Goal: Information Seeking & Learning: Find specific fact

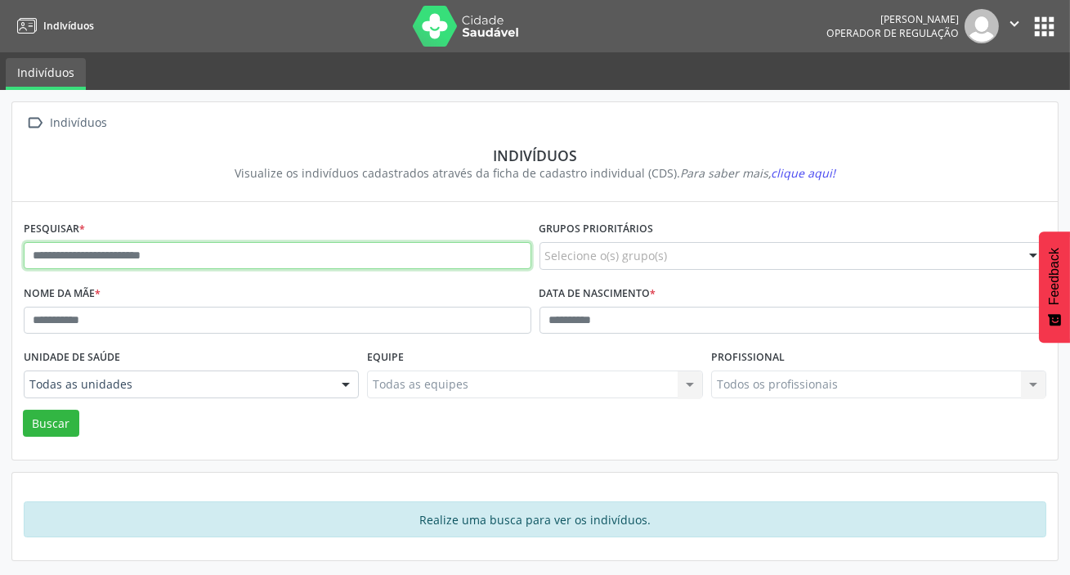
click at [253, 253] on input "text" at bounding box center [278, 256] width 508 height 28
type input "**********"
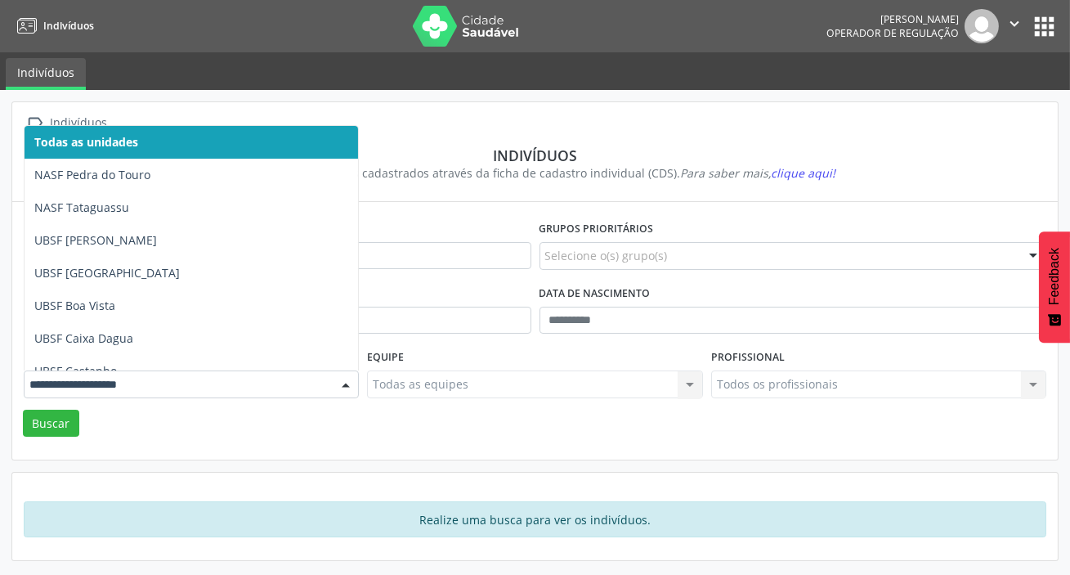
click at [163, 392] on div at bounding box center [191, 384] width 335 height 28
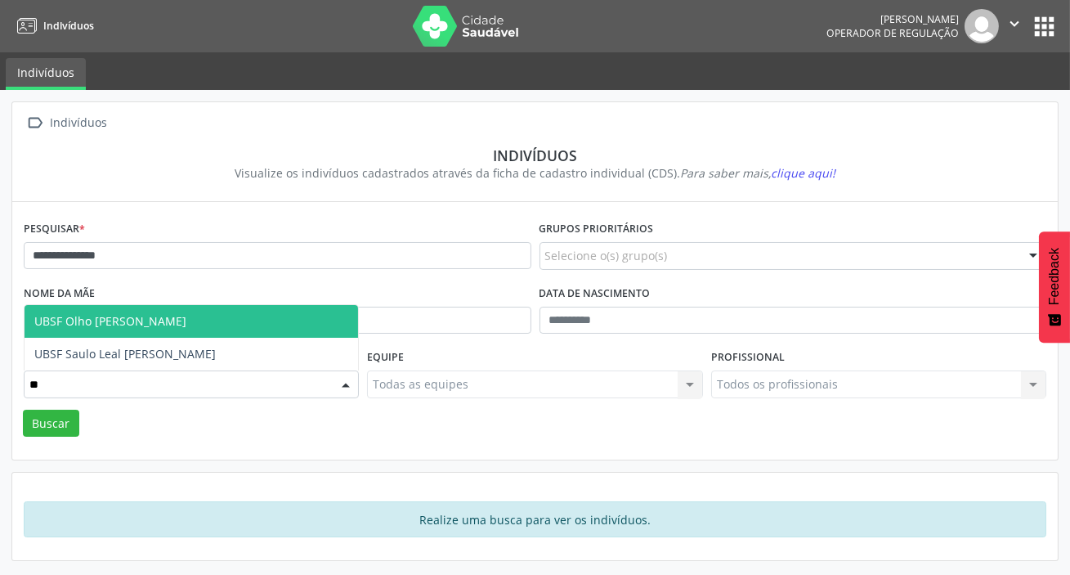
type input "***"
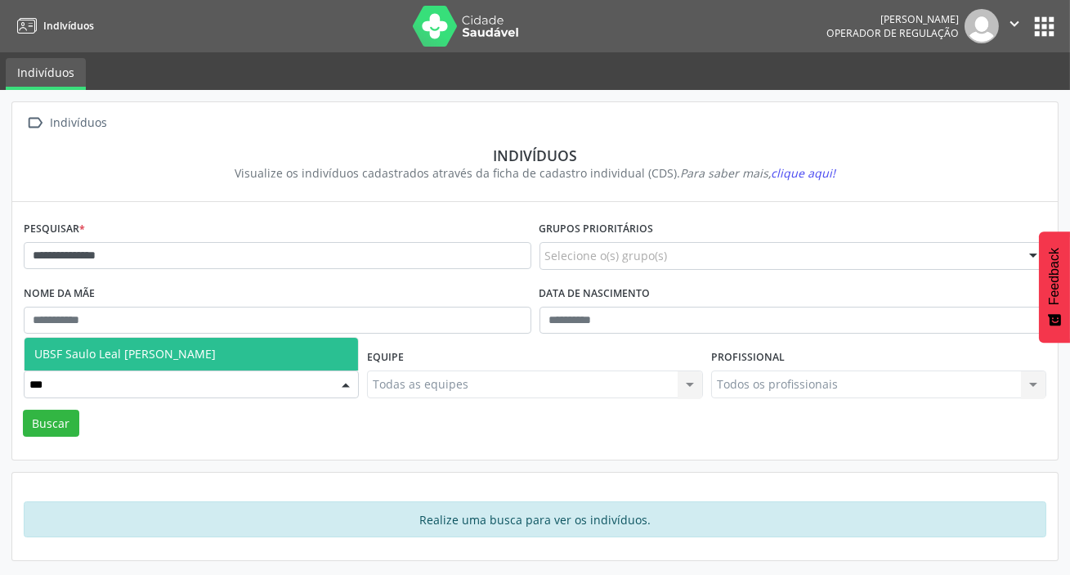
click at [191, 357] on span "UBSF Saulo Leal [PERSON_NAME]" at bounding box center [125, 354] width 182 height 16
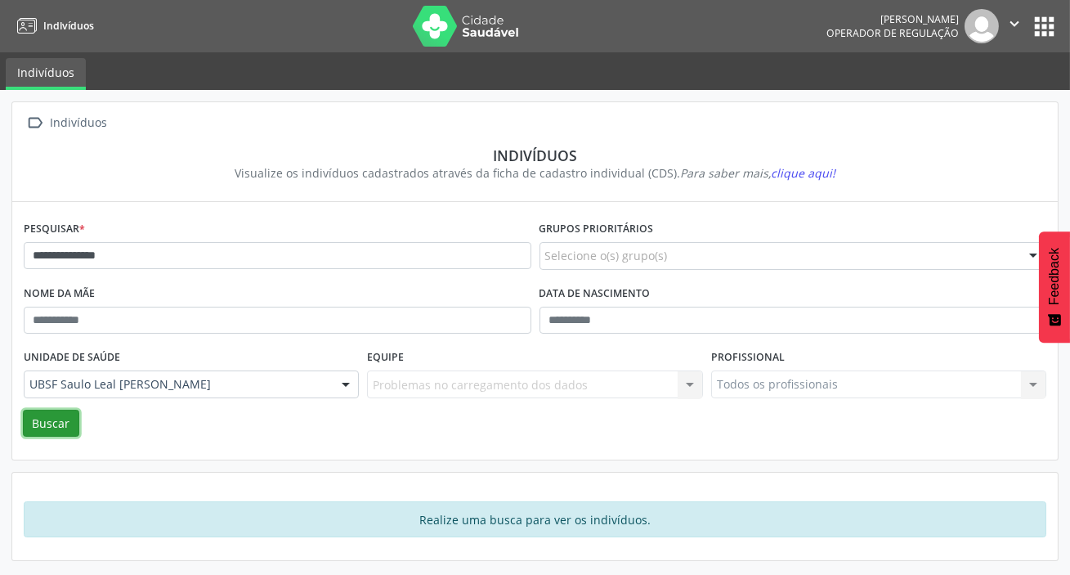
click at [47, 426] on button "Buscar" at bounding box center [51, 424] width 56 height 28
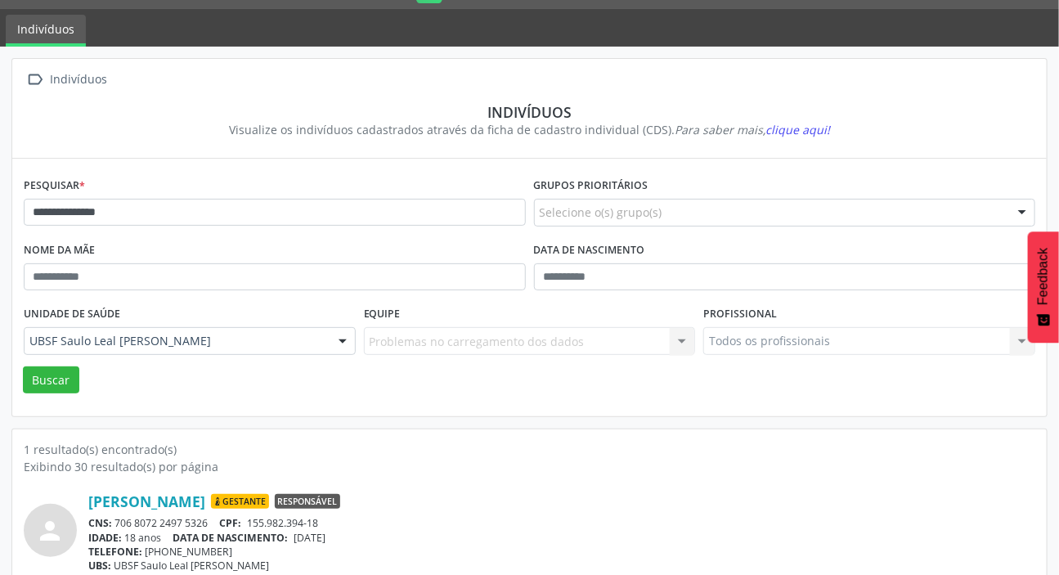
scroll to position [91, 0]
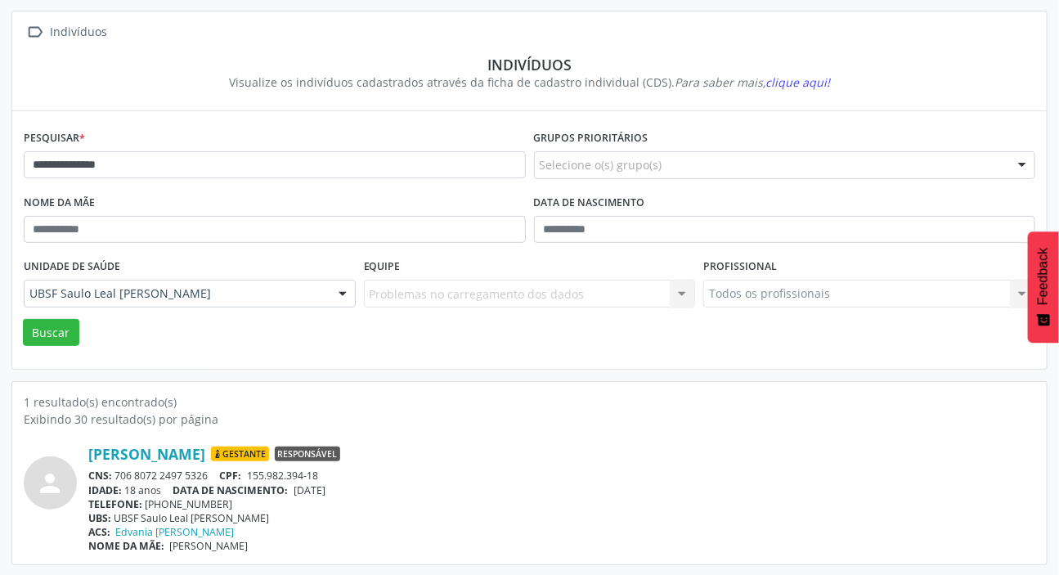
drag, startPoint x: 117, startPoint y: 472, endPoint x: 208, endPoint y: 473, distance: 90.8
click at [208, 473] on div "CNS: 706 8072 2497 5326 CPF: 155.982.394-18" at bounding box center [561, 476] width 947 height 14
copy div "706 8072 2497 5326"
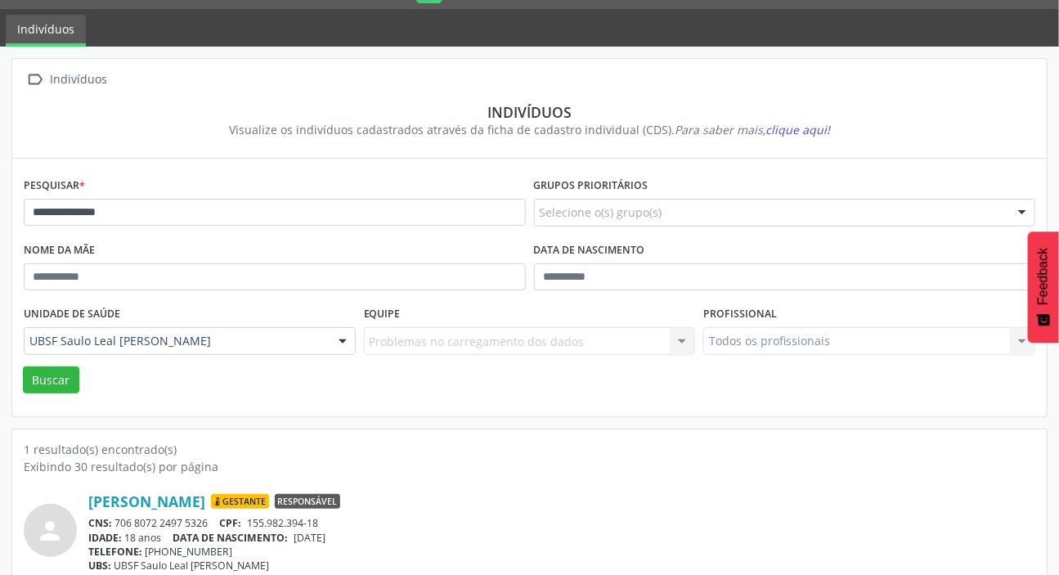
scroll to position [0, 0]
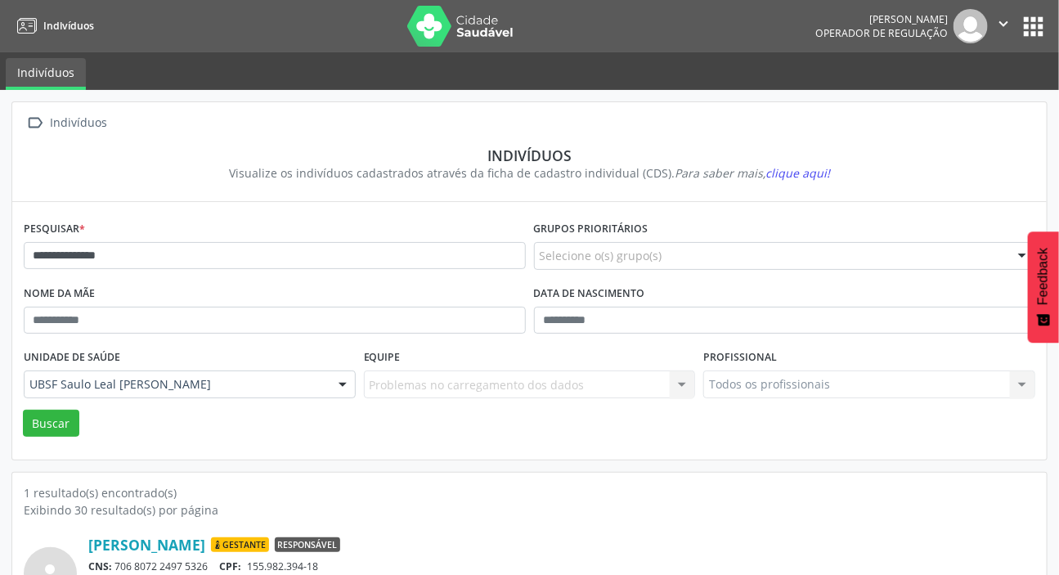
click at [1031, 20] on button "apps" at bounding box center [1033, 26] width 29 height 29
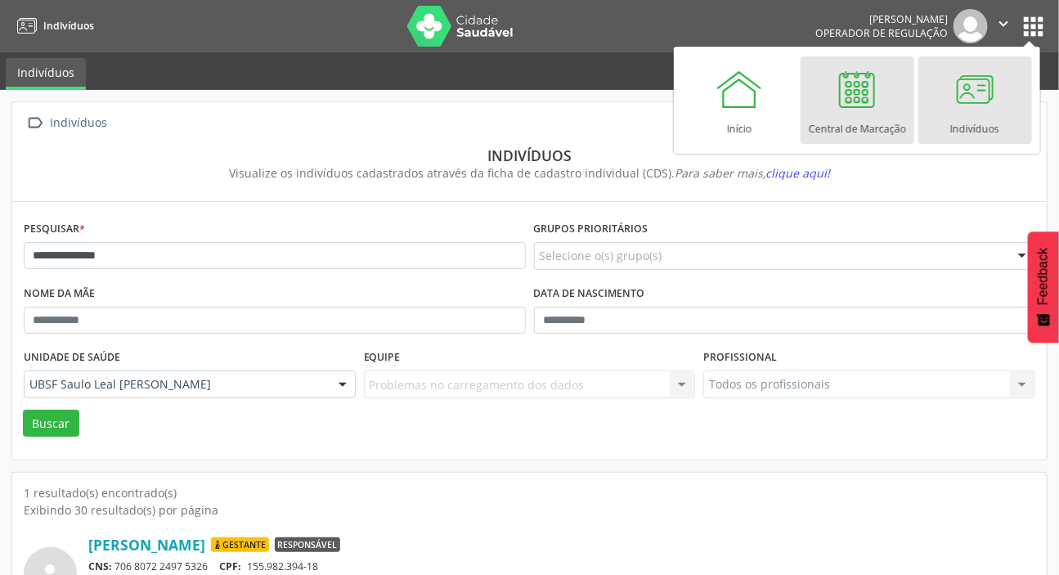
click at [850, 101] on div at bounding box center [856, 89] width 49 height 49
